Goal: Task Accomplishment & Management: Complete application form

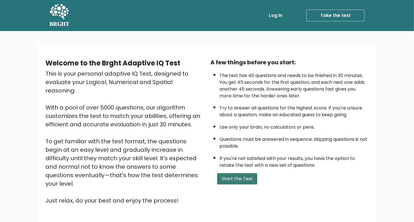
click at [228, 175] on button "Start the Test" at bounding box center [237, 178] width 40 height 11
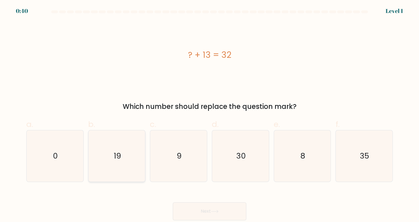
click at [133, 143] on icon "19" at bounding box center [116, 155] width 51 height 51
click at [209, 115] on input "b. 19" at bounding box center [209, 113] width 0 height 4
radio input "true"
click at [207, 209] on button "Next" at bounding box center [209, 211] width 73 height 18
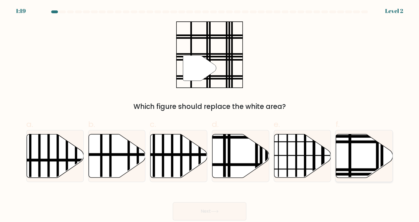
click at [377, 162] on line at bounding box center [377, 133] width 0 height 114
click at [210, 115] on input "f." at bounding box center [209, 113] width 0 height 4
radio input "true"
click at [223, 204] on button "Next" at bounding box center [209, 211] width 73 height 18
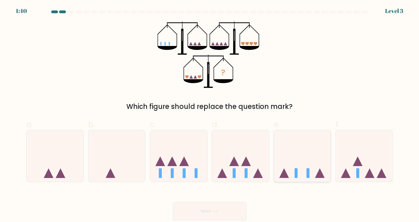
click at [300, 164] on icon at bounding box center [302, 156] width 57 height 47
click at [210, 115] on input "e." at bounding box center [209, 113] width 0 height 4
radio input "true"
click at [228, 206] on button "Next" at bounding box center [209, 211] width 73 height 18
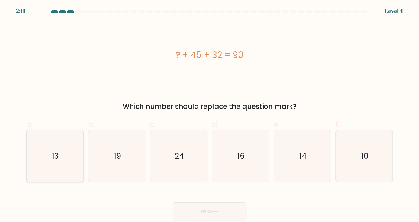
click at [77, 152] on icon "13" at bounding box center [54, 155] width 51 height 51
click at [209, 115] on input "a. 13" at bounding box center [209, 113] width 0 height 4
radio input "true"
click at [215, 220] on button "Next" at bounding box center [209, 211] width 73 height 18
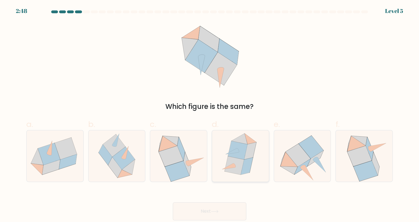
click at [232, 162] on icon at bounding box center [233, 165] width 19 height 18
click at [210, 115] on input "d." at bounding box center [209, 113] width 0 height 4
radio input "true"
click at [220, 207] on button "Next" at bounding box center [209, 211] width 73 height 18
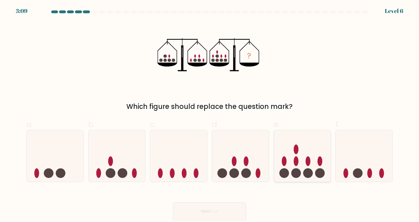
click at [286, 167] on icon at bounding box center [302, 156] width 57 height 47
click at [210, 115] on input "e." at bounding box center [209, 113] width 0 height 4
radio input "true"
click at [239, 206] on button "Next" at bounding box center [209, 211] width 73 height 18
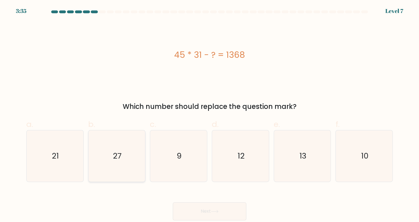
drag, startPoint x: 111, startPoint y: 152, endPoint x: 124, endPoint y: 160, distance: 15.2
click at [111, 152] on icon "27" at bounding box center [116, 155] width 51 height 51
click at [209, 115] on input "b. 27" at bounding box center [209, 113] width 0 height 4
radio input "true"
click at [197, 197] on div "Next" at bounding box center [209, 205] width 373 height 32
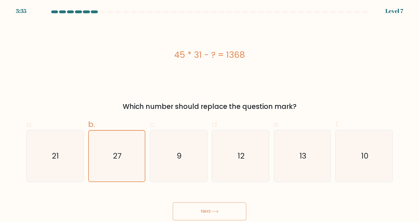
click at [200, 205] on button "Next" at bounding box center [209, 211] width 73 height 18
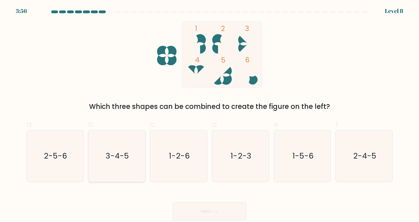
click at [132, 159] on icon "3-4-5" at bounding box center [116, 155] width 51 height 51
click at [209, 115] on input "b. 3-4-5" at bounding box center [209, 113] width 0 height 4
radio input "true"
click at [193, 208] on button "Next" at bounding box center [209, 211] width 73 height 18
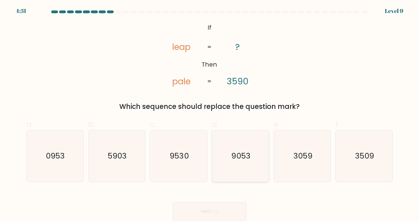
click at [242, 147] on icon "9053" at bounding box center [239, 155] width 51 height 51
click at [210, 115] on input "d. 9053" at bounding box center [209, 113] width 0 height 4
radio input "true"
click at [228, 208] on button "Next" at bounding box center [209, 211] width 73 height 18
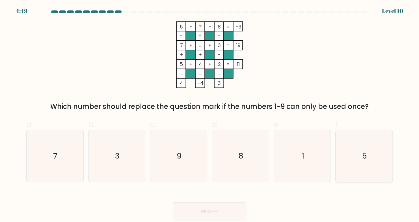
click at [367, 146] on icon "5" at bounding box center [363, 155] width 51 height 51
click at [210, 115] on input "f. 5" at bounding box center [209, 113] width 0 height 4
radio input "true"
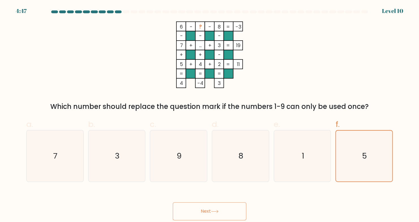
click at [228, 209] on button "Next" at bounding box center [209, 211] width 73 height 18
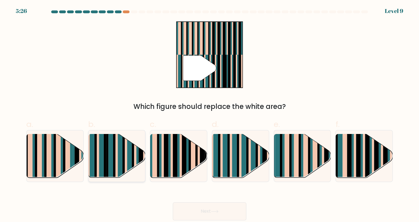
click at [114, 159] on rect at bounding box center [114, 161] width 2 height 56
click at [209, 115] on input "b." at bounding box center [209, 113] width 0 height 4
radio input "true"
click at [226, 179] on div at bounding box center [240, 156] width 57 height 52
click at [210, 115] on input "d." at bounding box center [209, 113] width 0 height 4
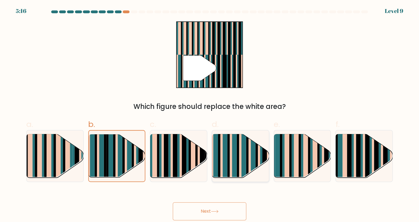
radio input "true"
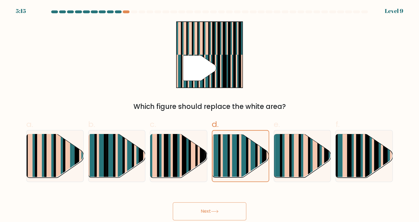
click at [217, 210] on icon at bounding box center [215, 211] width 8 height 3
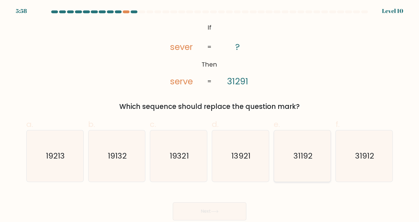
click at [300, 141] on icon "31192" at bounding box center [301, 155] width 51 height 51
click at [210, 115] on input "e. 31192" at bounding box center [209, 113] width 0 height 4
radio input "true"
click at [224, 205] on button "Next" at bounding box center [209, 211] width 73 height 18
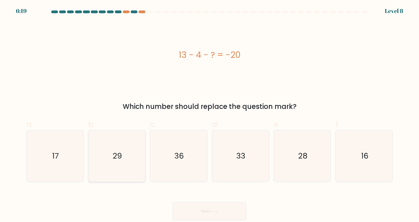
click at [121, 160] on text "29" at bounding box center [116, 156] width 9 height 11
click at [209, 115] on input "b. 29" at bounding box center [209, 113] width 0 height 4
radio input "true"
click at [190, 207] on button "Next" at bounding box center [209, 211] width 73 height 18
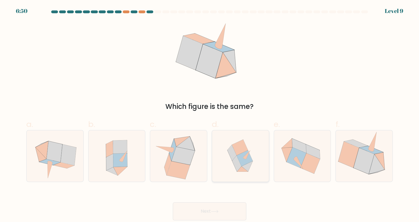
click at [229, 165] on icon at bounding box center [240, 155] width 50 height 51
click at [210, 115] on input "d." at bounding box center [209, 113] width 0 height 4
radio input "true"
click at [215, 213] on icon at bounding box center [215, 211] width 8 height 3
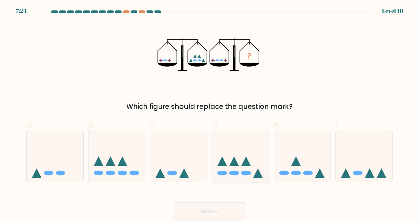
click at [229, 170] on icon at bounding box center [240, 156] width 57 height 47
click at [210, 115] on input "d." at bounding box center [209, 113] width 0 height 4
radio input "true"
click at [224, 208] on button "Next" at bounding box center [209, 211] width 73 height 18
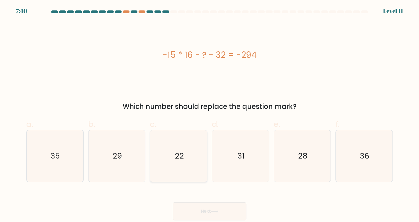
click at [172, 147] on icon "22" at bounding box center [178, 155] width 51 height 51
click at [209, 115] on input "c. 22" at bounding box center [209, 113] width 0 height 4
radio input "true"
click at [209, 200] on div "Next" at bounding box center [209, 205] width 373 height 32
click at [209, 205] on button "Next" at bounding box center [209, 211] width 73 height 18
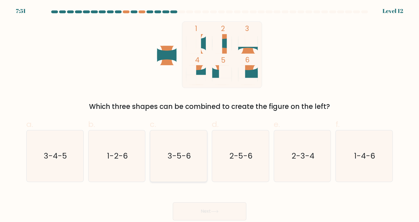
click at [198, 151] on icon "3-5-6" at bounding box center [178, 155] width 51 height 51
click at [209, 115] on input "c. 3-5-6" at bounding box center [209, 113] width 0 height 4
radio input "true"
click at [206, 208] on button "Next" at bounding box center [209, 211] width 73 height 18
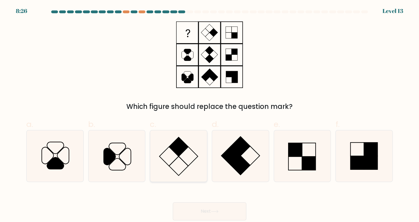
click at [183, 154] on icon at bounding box center [178, 155] width 51 height 51
click at [209, 115] on input "c." at bounding box center [209, 113] width 0 height 4
radio input "true"
click at [196, 212] on button "Next" at bounding box center [209, 211] width 73 height 18
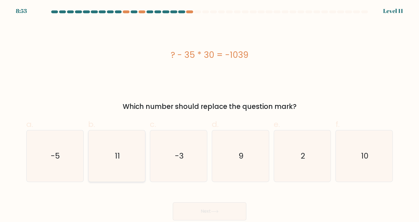
drag, startPoint x: 126, startPoint y: 147, endPoint x: 143, endPoint y: 162, distance: 22.6
click at [126, 147] on icon "11" at bounding box center [116, 155] width 51 height 51
click at [209, 115] on input "b. 11" at bounding box center [209, 113] width 0 height 4
radio input "true"
click at [199, 202] on button "Next" at bounding box center [209, 211] width 73 height 18
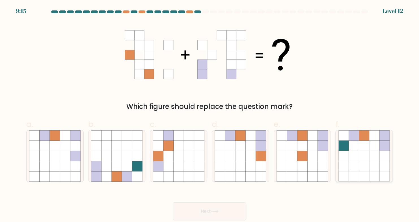
click at [361, 156] on icon at bounding box center [363, 156] width 10 height 10
click at [210, 115] on input "f." at bounding box center [209, 113] width 0 height 4
radio input "true"
click at [226, 208] on button "Next" at bounding box center [209, 211] width 73 height 18
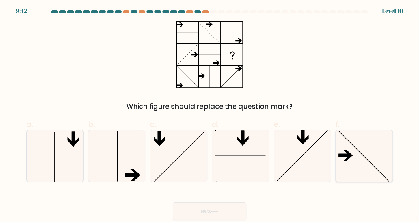
drag, startPoint x: 360, startPoint y: 150, endPoint x: 353, endPoint y: 158, distance: 11.0
click at [360, 150] on icon at bounding box center [363, 155] width 51 height 51
click at [210, 115] on input "f." at bounding box center [209, 113] width 0 height 4
radio input "true"
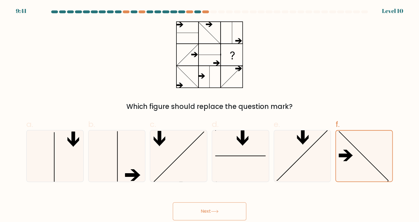
click at [225, 209] on button "Next" at bounding box center [209, 211] width 73 height 18
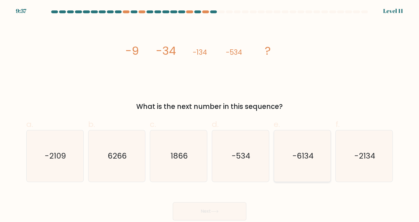
drag, startPoint x: 348, startPoint y: 160, endPoint x: 314, endPoint y: 180, distance: 39.0
click at [348, 160] on icon "-2134" at bounding box center [363, 155] width 51 height 51
click at [210, 115] on input "f. -2134" at bounding box center [209, 113] width 0 height 4
radio input "true"
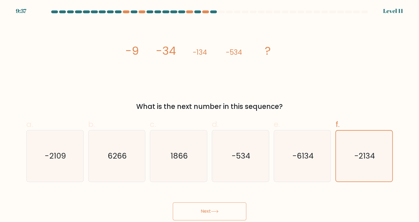
click at [240, 202] on button "Next" at bounding box center [209, 211] width 73 height 18
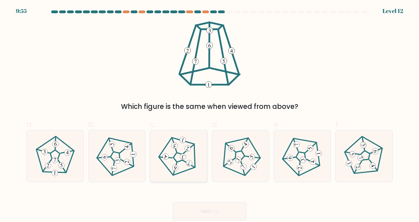
click at [175, 155] on icon at bounding box center [178, 156] width 41 height 41
click at [209, 115] on input "c." at bounding box center [209, 113] width 0 height 4
radio input "true"
click at [237, 203] on button "Next" at bounding box center [209, 211] width 73 height 18
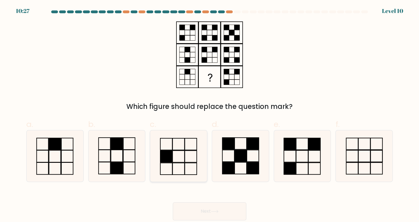
click at [196, 159] on icon at bounding box center [178, 155] width 51 height 51
click at [209, 115] on input "c." at bounding box center [209, 113] width 0 height 4
radio input "true"
click at [209, 209] on button "Next" at bounding box center [209, 211] width 73 height 18
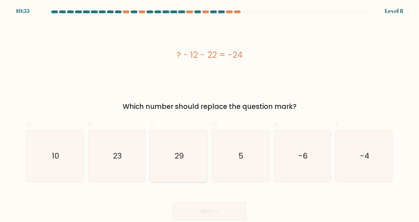
click at [184, 143] on icon "29" at bounding box center [178, 155] width 51 height 51
click at [209, 115] on input "c. 29" at bounding box center [209, 113] width 0 height 4
radio input "true"
click at [205, 207] on button "Next" at bounding box center [209, 211] width 73 height 18
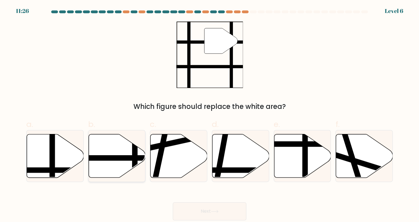
click at [136, 158] on line at bounding box center [98, 158] width 114 height 0
click at [209, 115] on input "b." at bounding box center [209, 113] width 0 height 4
radio input "true"
click at [202, 202] on div "Next" at bounding box center [209, 205] width 373 height 32
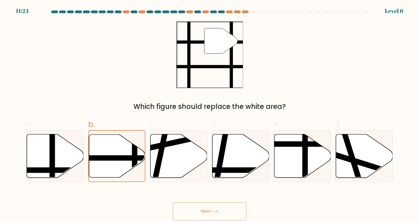
drag, startPoint x: 202, startPoint y: 202, endPoint x: 227, endPoint y: 211, distance: 25.9
click at [227, 211] on button "Next" at bounding box center [209, 211] width 73 height 18
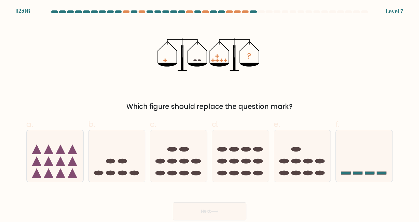
drag, startPoint x: 227, startPoint y: 211, endPoint x: 170, endPoint y: 188, distance: 61.3
click at [170, 188] on form at bounding box center [209, 115] width 419 height 210
click at [176, 167] on icon at bounding box center [178, 156] width 57 height 47
click at [209, 115] on input "c." at bounding box center [209, 113] width 0 height 4
radio input "true"
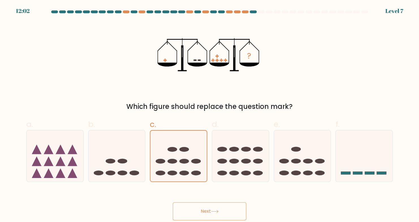
click at [222, 210] on button "Next" at bounding box center [209, 211] width 73 height 18
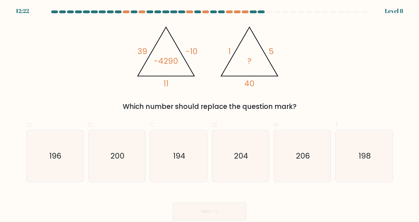
drag, startPoint x: 116, startPoint y: 170, endPoint x: 186, endPoint y: 203, distance: 76.7
click at [116, 170] on icon "200" at bounding box center [116, 155] width 51 height 51
click at [209, 115] on input "b. 200" at bounding box center [209, 113] width 0 height 4
radio input "true"
click at [205, 208] on button "Next" at bounding box center [209, 211] width 73 height 18
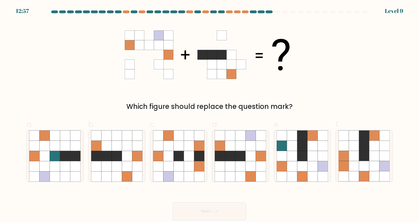
click at [208, 142] on div "c." at bounding box center [178, 151] width 62 height 64
click at [227, 143] on icon at bounding box center [230, 146] width 10 height 10
click at [210, 115] on input "d." at bounding box center [209, 113] width 0 height 4
radio input "true"
click at [227, 212] on button "Next" at bounding box center [209, 211] width 73 height 18
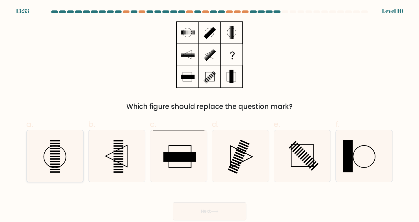
click at [69, 169] on icon at bounding box center [54, 155] width 51 height 51
click at [209, 115] on input "a." at bounding box center [209, 113] width 0 height 4
radio input "true"
click at [190, 210] on button "Next" at bounding box center [209, 211] width 73 height 18
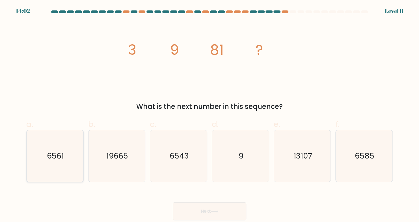
click at [66, 149] on icon "6561" at bounding box center [54, 155] width 51 height 51
click at [209, 115] on input "a. 6561" at bounding box center [209, 113] width 0 height 4
radio input "true"
click at [230, 206] on button "Next" at bounding box center [209, 211] width 73 height 18
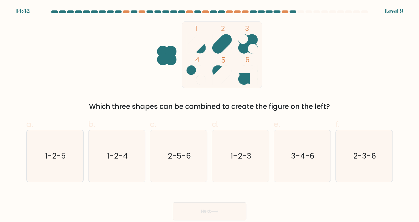
click at [251, 108] on div "Which three shapes can be combined to create the figure on the left?" at bounding box center [209, 107] width 359 height 10
click at [40, 165] on icon "1-2-5" at bounding box center [54, 155] width 51 height 51
click at [209, 115] on input "a. 1-2-5" at bounding box center [209, 113] width 0 height 4
radio input "true"
click at [195, 206] on button "Next" at bounding box center [209, 211] width 73 height 18
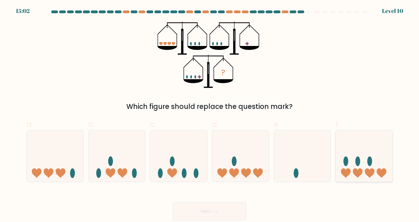
click at [362, 147] on icon at bounding box center [363, 156] width 57 height 47
click at [210, 115] on input "f." at bounding box center [209, 113] width 0 height 4
radio input "true"
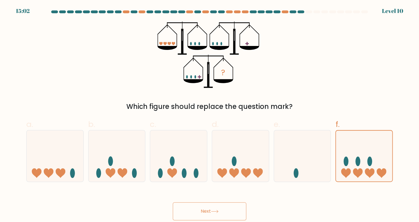
click at [204, 210] on button "Next" at bounding box center [209, 211] width 73 height 18
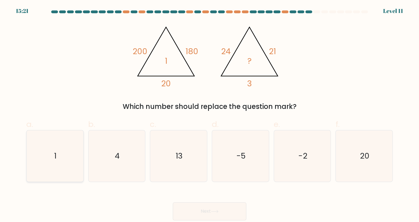
click at [73, 160] on icon "1" at bounding box center [54, 155] width 51 height 51
click at [209, 115] on input "a. 1" at bounding box center [209, 113] width 0 height 4
radio input "true"
click at [218, 210] on icon at bounding box center [215, 211] width 8 height 3
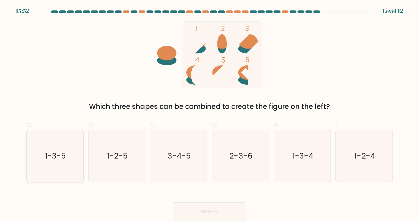
click at [74, 161] on icon "1-3-5" at bounding box center [54, 155] width 51 height 51
click at [209, 115] on input "a. 1-3-5" at bounding box center [209, 113] width 0 height 4
radio input "true"
click at [207, 211] on button "Next" at bounding box center [209, 211] width 73 height 18
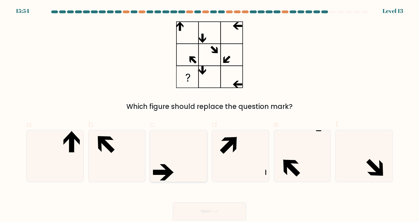
click at [177, 155] on icon at bounding box center [178, 155] width 51 height 51
click at [209, 115] on input "c." at bounding box center [209, 113] width 0 height 4
radio input "true"
click at [226, 208] on button "Next" at bounding box center [209, 211] width 73 height 18
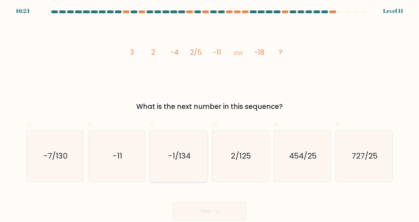
click at [184, 171] on icon "-1/134" at bounding box center [178, 155] width 51 height 51
click at [209, 115] on input "c. -1/134" at bounding box center [209, 113] width 0 height 4
radio input "true"
click at [204, 206] on button "Next" at bounding box center [209, 211] width 73 height 18
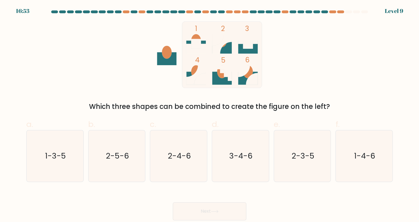
click at [218, 210] on icon at bounding box center [215, 211] width 8 height 3
click at [188, 171] on icon "2-4-6" at bounding box center [178, 155] width 51 height 51
click at [209, 115] on input "c. 2-4-6" at bounding box center [209, 113] width 0 height 4
radio input "true"
click at [218, 211] on icon at bounding box center [215, 211] width 8 height 3
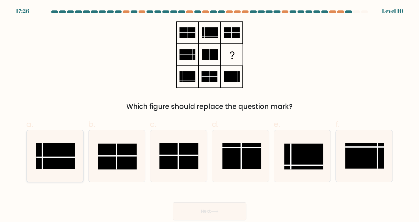
click at [70, 165] on rect at bounding box center [55, 156] width 39 height 26
click at [209, 115] on input "a." at bounding box center [209, 113] width 0 height 4
radio input "true"
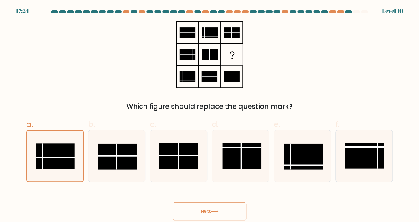
click at [234, 207] on button "Next" at bounding box center [209, 211] width 73 height 18
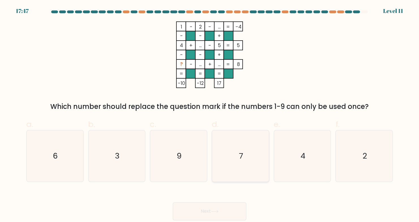
click at [225, 160] on icon "7" at bounding box center [239, 155] width 51 height 51
click at [210, 115] on input "d. 7" at bounding box center [209, 113] width 0 height 4
radio input "true"
click at [225, 160] on icon "7" at bounding box center [240, 156] width 51 height 51
click at [210, 115] on input "d. 7" at bounding box center [209, 113] width 0 height 4
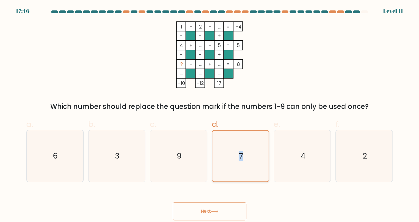
drag, startPoint x: 225, startPoint y: 160, endPoint x: 217, endPoint y: 207, distance: 47.8
click at [217, 207] on button "Next" at bounding box center [209, 211] width 73 height 18
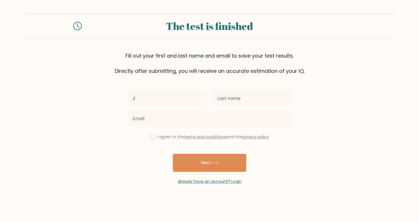
type input "Joshua"
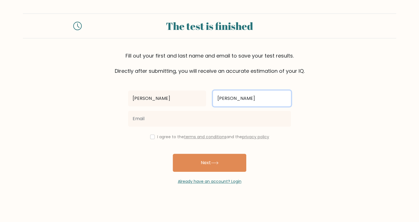
type input "Gervacio"
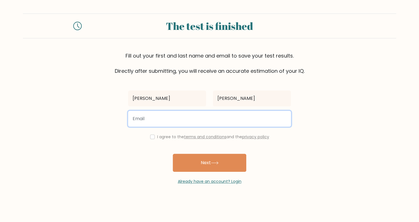
click at [179, 115] on input "email" at bounding box center [209, 119] width 163 height 16
type input "gervaciojoshua1@gmail.com"
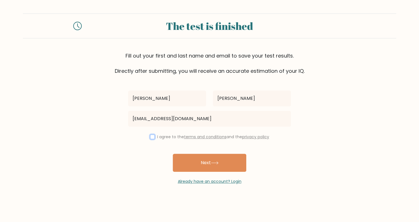
click at [151, 137] on input "checkbox" at bounding box center [152, 137] width 5 height 5
checkbox input "true"
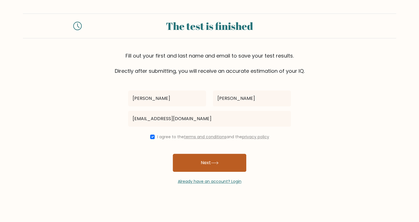
click at [213, 159] on button "Next" at bounding box center [209, 163] width 73 height 18
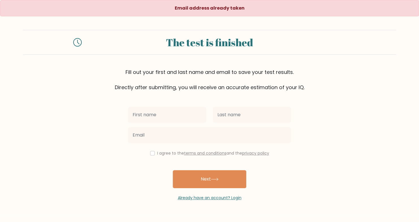
click at [172, 114] on input "text" at bounding box center [167, 115] width 78 height 16
type input "[PERSON_NAME]"
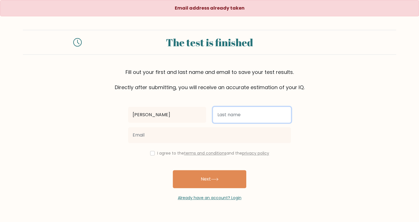
type input "[PERSON_NAME]"
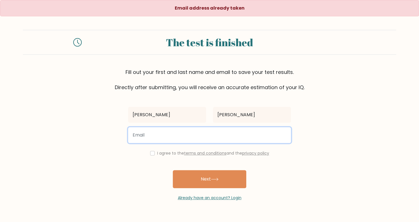
type input "[EMAIL_ADDRESS][DOMAIN_NAME]"
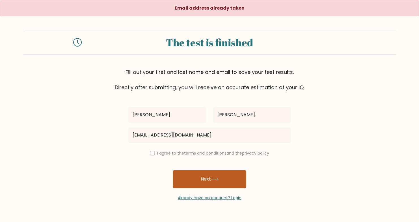
click at [211, 175] on button "Next" at bounding box center [209, 179] width 73 height 18
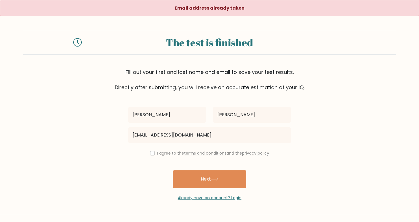
click at [153, 153] on div "I agree to the terms and conditions and the privacy policy" at bounding box center [209, 153] width 169 height 7
click at [151, 152] on input "checkbox" at bounding box center [152, 153] width 5 height 5
checkbox input "true"
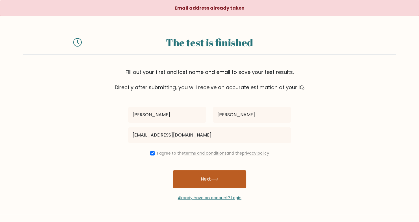
click at [207, 180] on button "Next" at bounding box center [209, 179] width 73 height 18
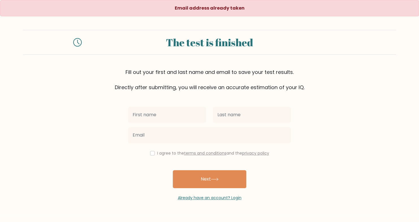
click at [181, 118] on input "text" at bounding box center [167, 115] width 78 height 16
type input "[PERSON_NAME]"
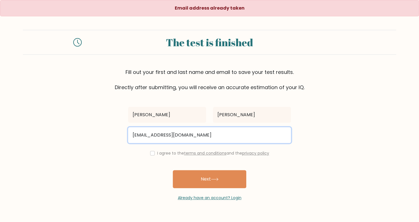
click at [169, 138] on input "[EMAIL_ADDRESS][DOMAIN_NAME]" at bounding box center [209, 135] width 163 height 16
type input "[EMAIL_ADDRESS][DOMAIN_NAME]"
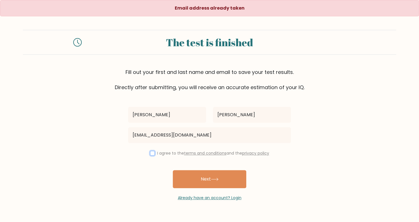
click at [151, 154] on input "checkbox" at bounding box center [152, 153] width 5 height 5
checkbox input "true"
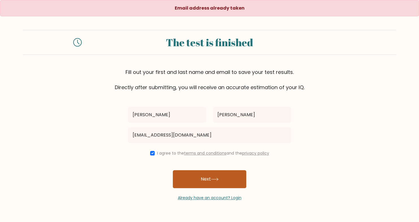
click at [196, 175] on button "Next" at bounding box center [209, 179] width 73 height 18
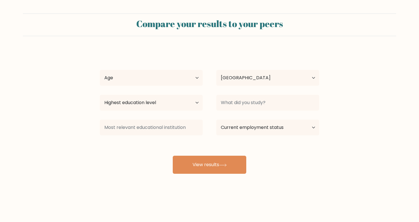
select select "PH"
click at [189, 82] on select "Age Under 18 years old 18-24 years old 25-34 years old 35-44 years old 45-54 ye…" at bounding box center [151, 78] width 103 height 16
click at [192, 80] on select "Age Under 18 years old 18-24 years old 25-34 years old 35-44 years old 45-54 ye…" at bounding box center [151, 78] width 103 height 16
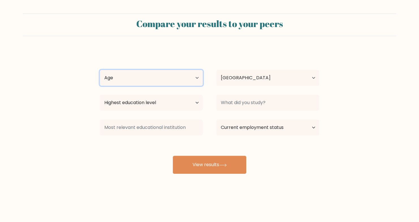
click at [192, 80] on select "Age Under 18 years old 18-24 years old 25-34 years old 35-44 years old 45-54 ye…" at bounding box center [151, 78] width 103 height 16
select select "18_24"
click at [100, 70] on select "Age Under 18 years old 18-24 years old 25-34 years old 35-44 years old 45-54 ye…" at bounding box center [151, 78] width 103 height 16
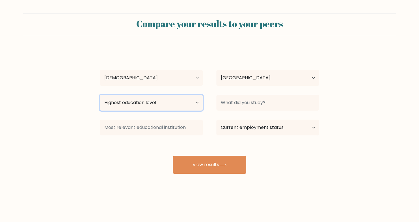
click at [186, 103] on select "Highest education level No schooling Primary Lower Secondary Upper Secondary Oc…" at bounding box center [151, 103] width 103 height 16
select select "occupation_specific"
click at [100, 95] on select "Highest education level No schooling Primary Lower Secondary Upper Secondary Oc…" at bounding box center [151, 103] width 103 height 16
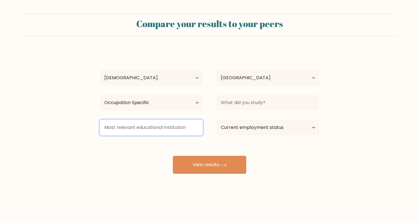
click at [151, 125] on input at bounding box center [151, 128] width 103 height 16
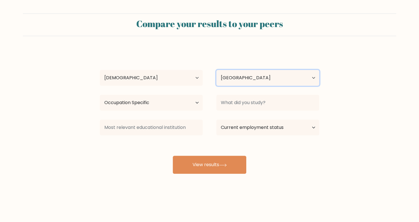
click at [263, 80] on select "Country Afghanistan Albania Algeria American Samoa Andorra Angola Anguilla Anta…" at bounding box center [267, 78] width 103 height 16
click at [392, 80] on form "Compare your results to your peers Joshua Gervacio Age Under 18 years old 18-24…" at bounding box center [209, 94] width 419 height 160
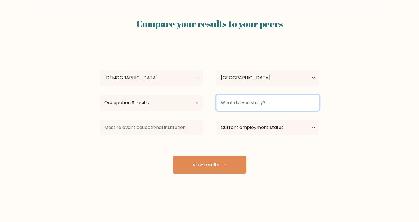
click at [296, 101] on input at bounding box center [267, 103] width 103 height 16
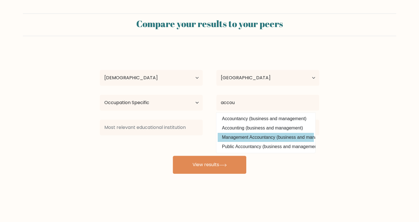
click at [269, 139] on option "Management Accountancy (business and management)" at bounding box center [265, 137] width 96 height 9
type input "Management Accountancy"
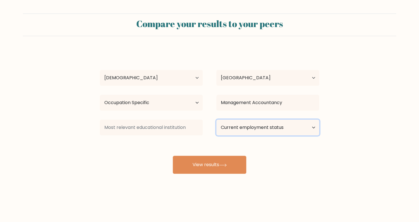
click at [284, 129] on select "Current employment status Employed Student Retired Other / prefer not to answer" at bounding box center [267, 128] width 103 height 16
select select "student"
click at [216, 120] on select "Current employment status Employed Student Retired Other / prefer not to answer" at bounding box center [267, 128] width 103 height 16
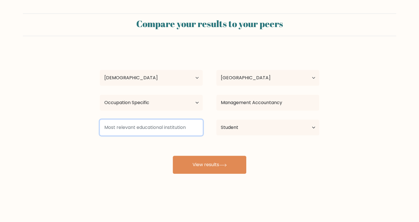
click at [167, 126] on input at bounding box center [151, 128] width 103 height 16
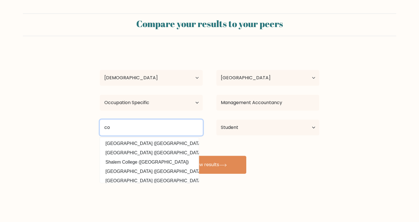
type input "c"
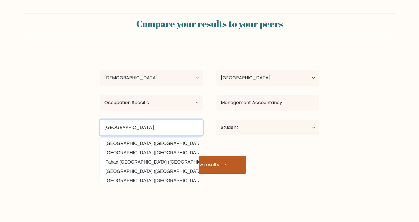
type input "sultan kudarat state university"
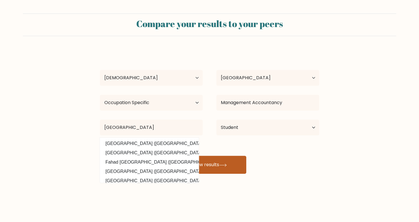
click at [217, 160] on button "View results" at bounding box center [209, 165] width 73 height 18
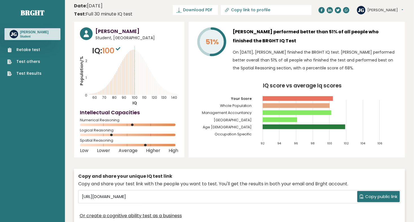
scroll to position [9, 0]
